Goal: Task Accomplishment & Management: Use online tool/utility

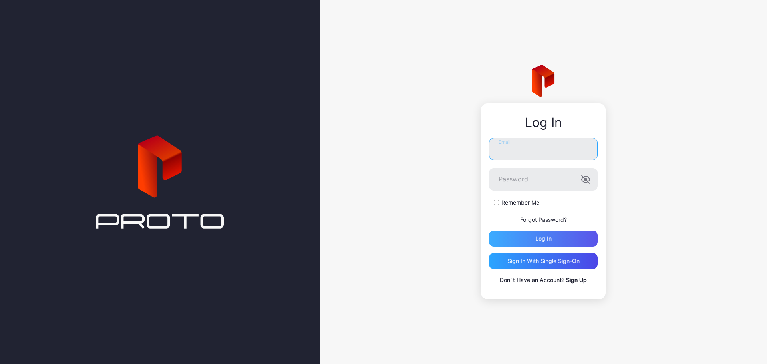
type input "**********"
click at [540, 243] on div "Log in" at bounding box center [543, 239] width 109 height 16
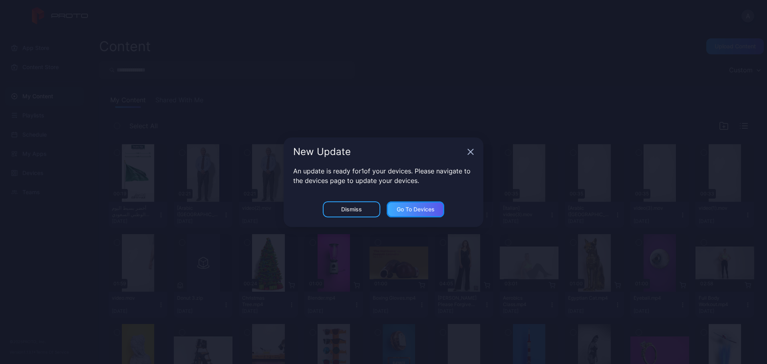
click at [400, 211] on div "Go to devices" at bounding box center [416, 209] width 38 height 6
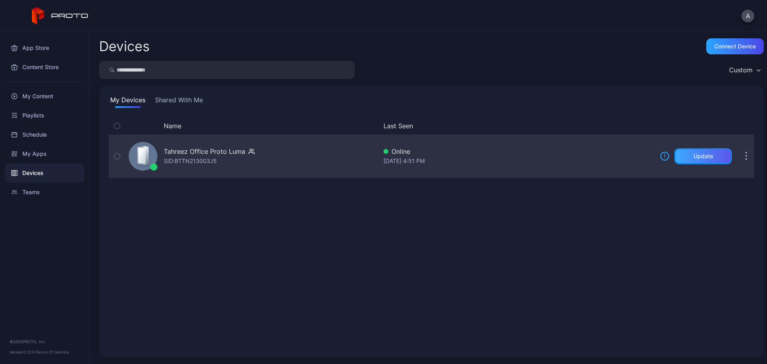
click at [684, 161] on div "Update" at bounding box center [704, 156] width 58 height 16
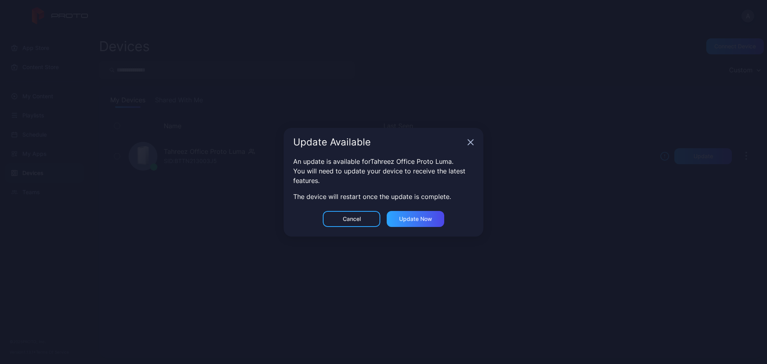
click at [469, 142] on icon "button" at bounding box center [471, 142] width 6 height 6
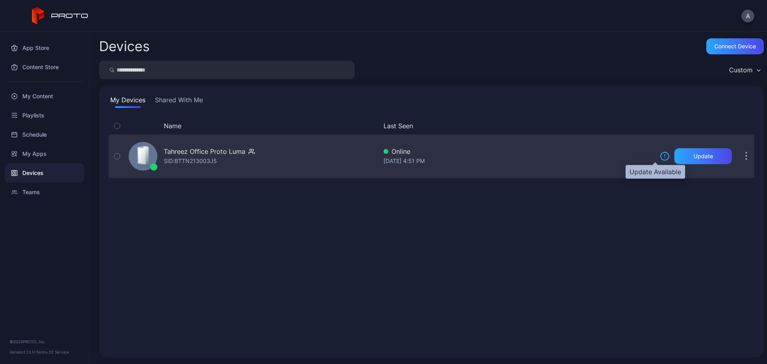
click at [660, 157] on icon at bounding box center [665, 156] width 10 height 10
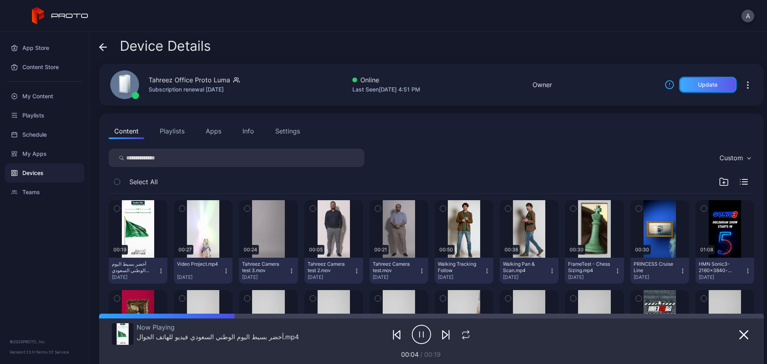
click at [693, 88] on div "Update" at bounding box center [708, 85] width 58 height 16
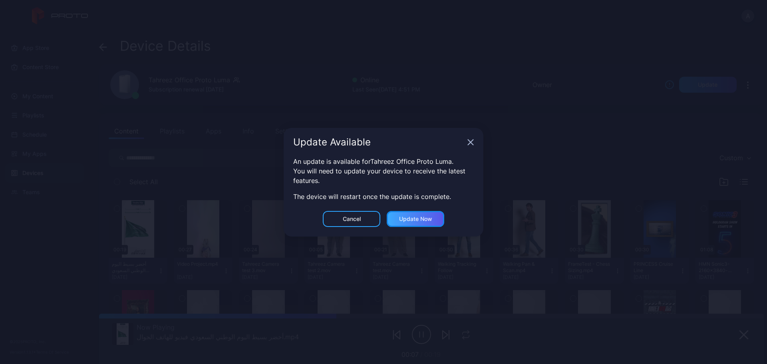
click at [410, 218] on div "Update now" at bounding box center [415, 219] width 33 height 6
